Goal: Task Accomplishment & Management: Manage account settings

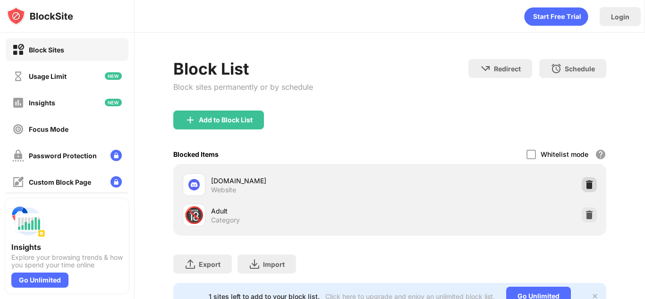
click at [595, 185] on div at bounding box center [589, 184] width 15 height 15
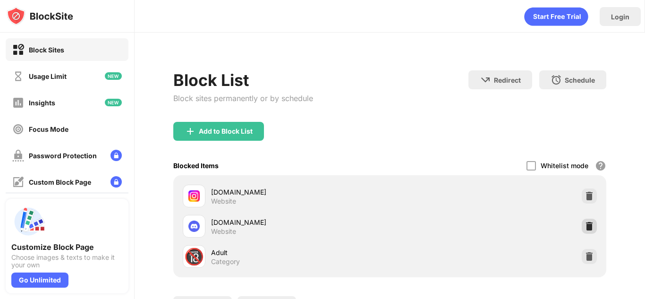
click at [590, 233] on div at bounding box center [589, 226] width 15 height 15
